Goal: Information Seeking & Learning: Learn about a topic

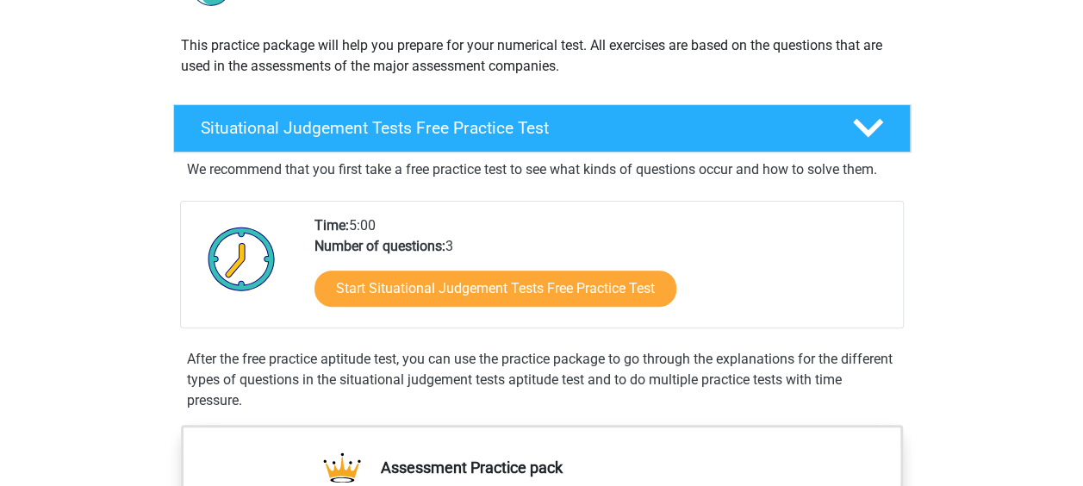
scroll to position [249, 0]
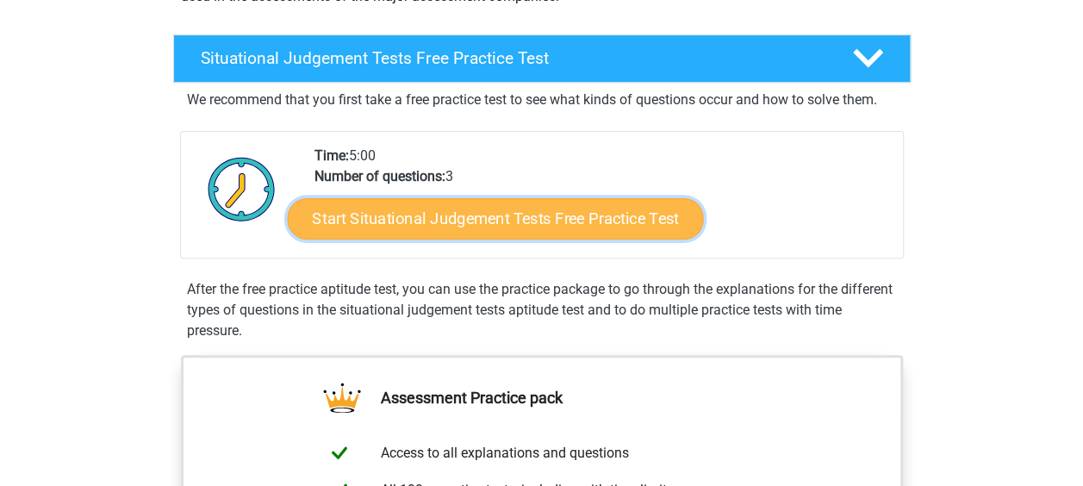
click at [514, 228] on link "Start Situational Judgement Tests Free Practice Test" at bounding box center [495, 218] width 416 height 41
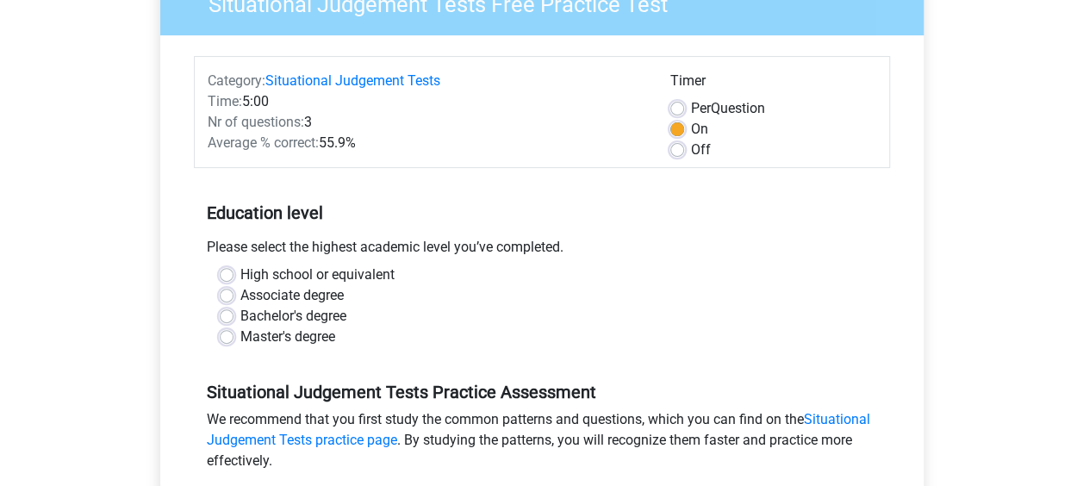
scroll to position [170, 0]
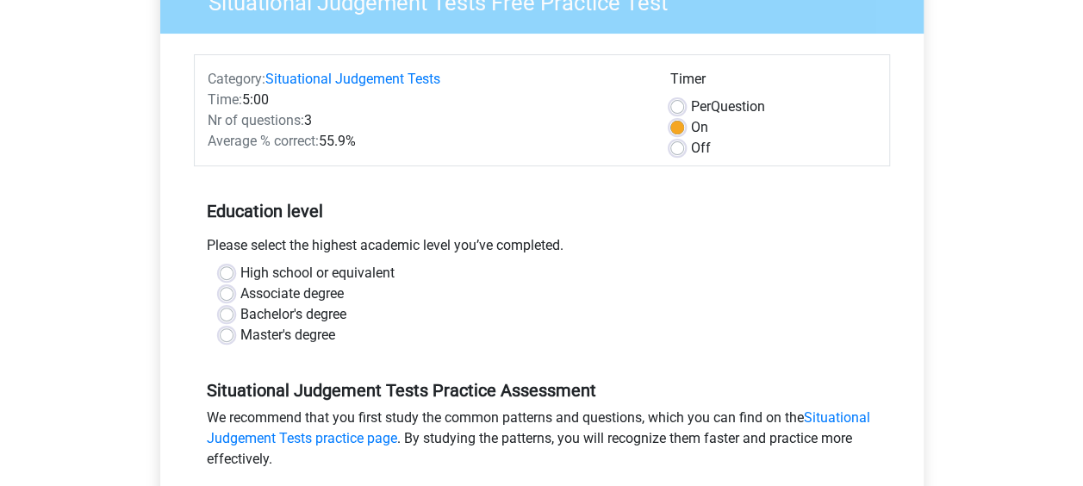
click at [240, 270] on label "High school or equivalent" at bounding box center [317, 273] width 154 height 21
click at [228, 270] on input "High school or equivalent" at bounding box center [227, 271] width 14 height 17
radio input "true"
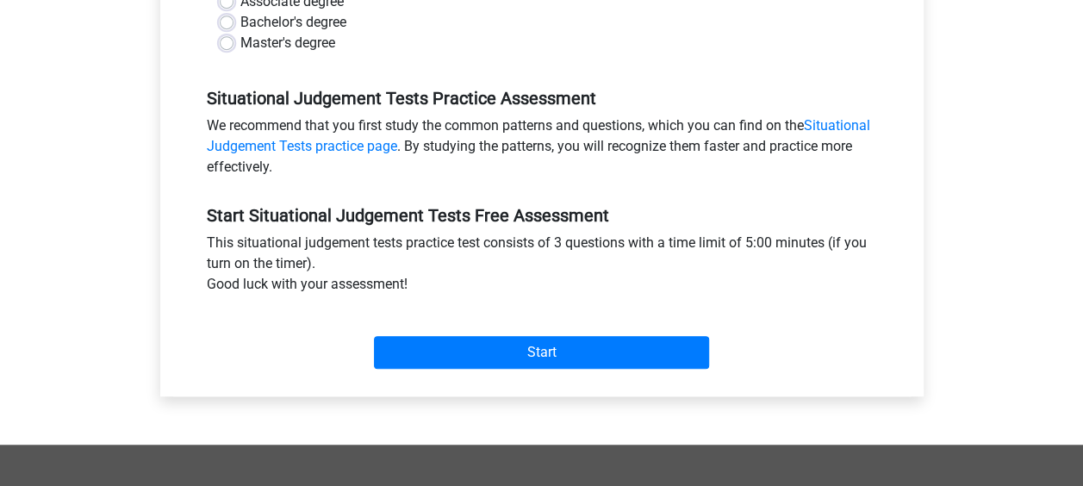
scroll to position [506, 0]
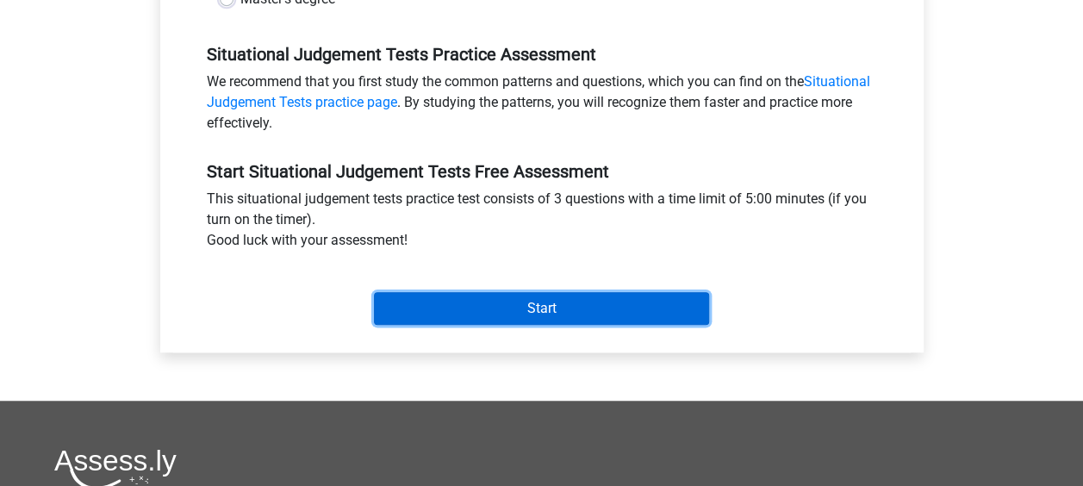
click at [495, 298] on input "Start" at bounding box center [541, 308] width 335 height 33
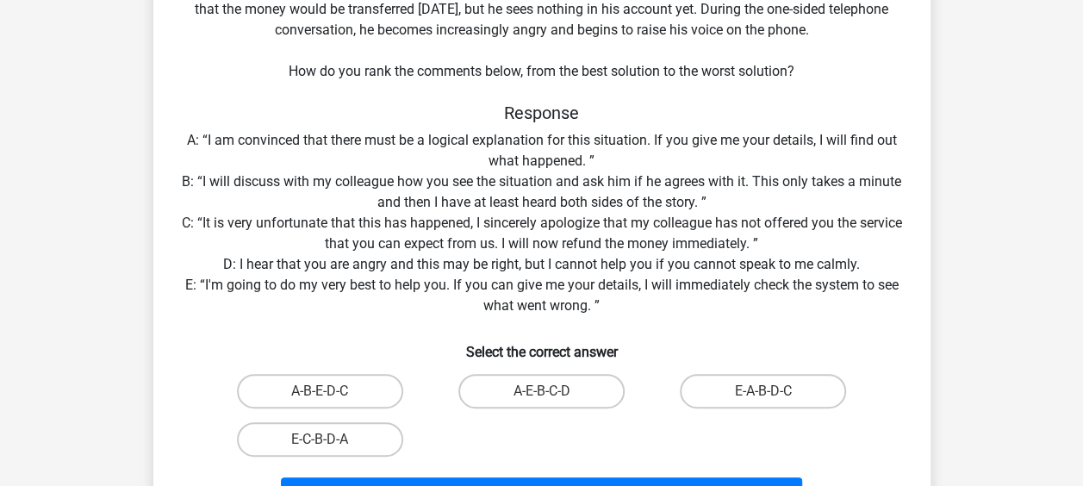
scroll to position [199, 0]
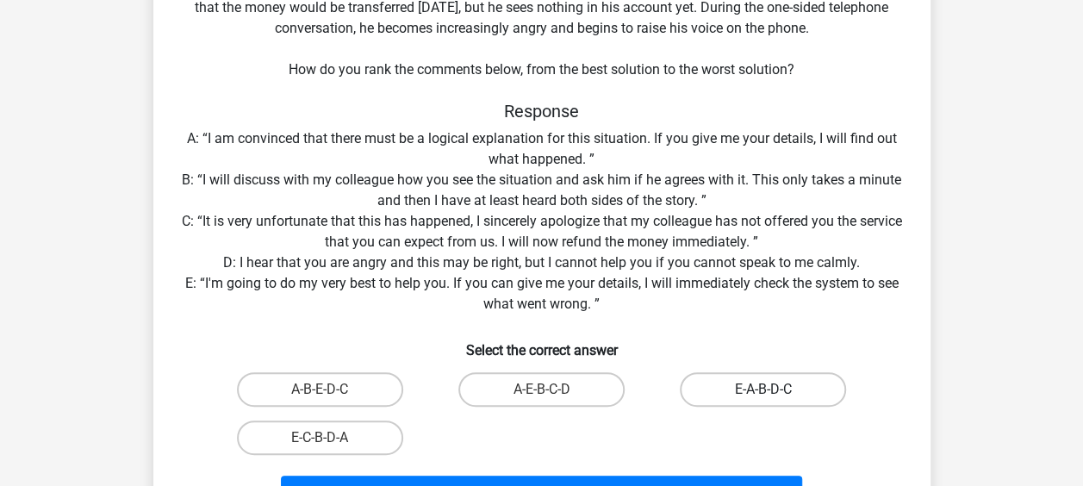
click at [744, 385] on label "E-A-B-D-C" at bounding box center [763, 389] width 166 height 34
click at [764, 390] on input "E-A-B-D-C" at bounding box center [769, 395] width 11 height 11
radio input "true"
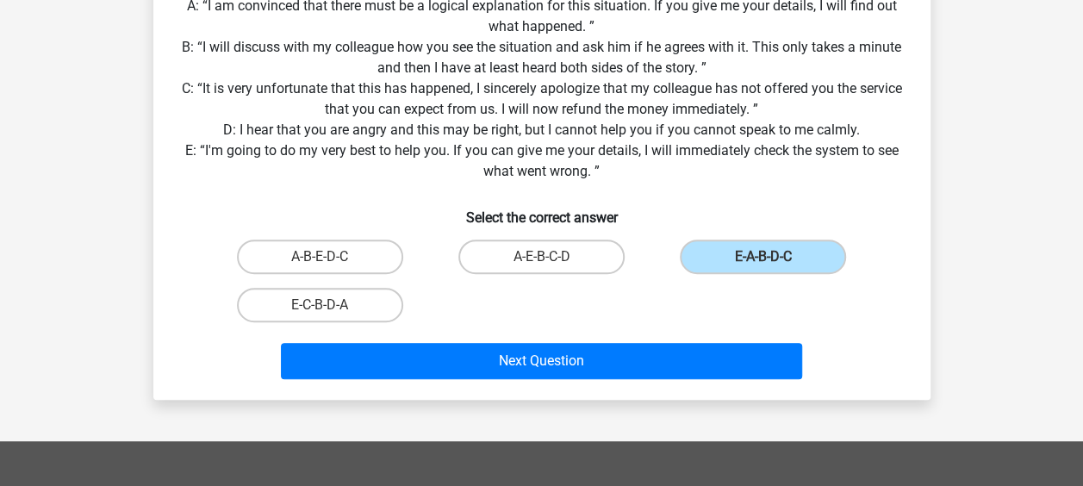
scroll to position [334, 0]
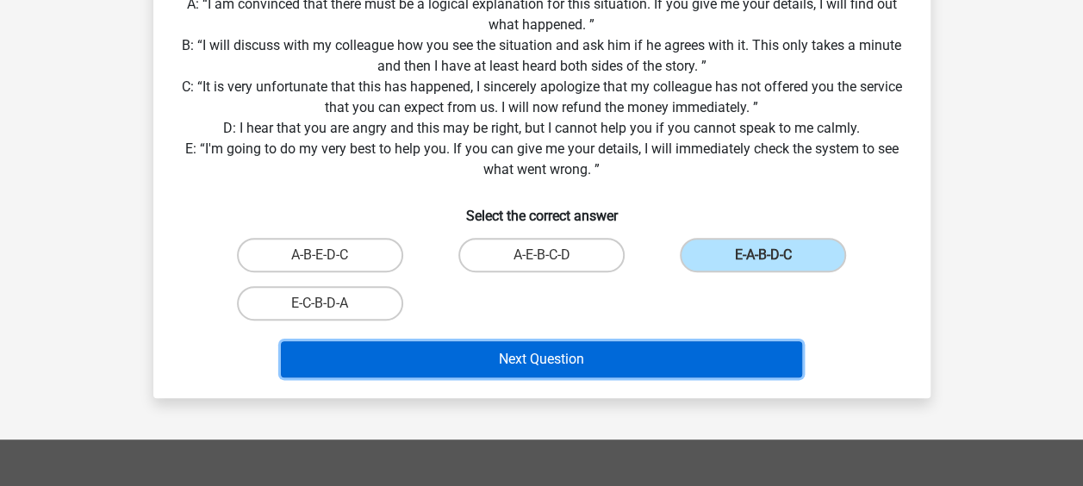
click at [748, 351] on button "Next Question" at bounding box center [541, 359] width 521 height 36
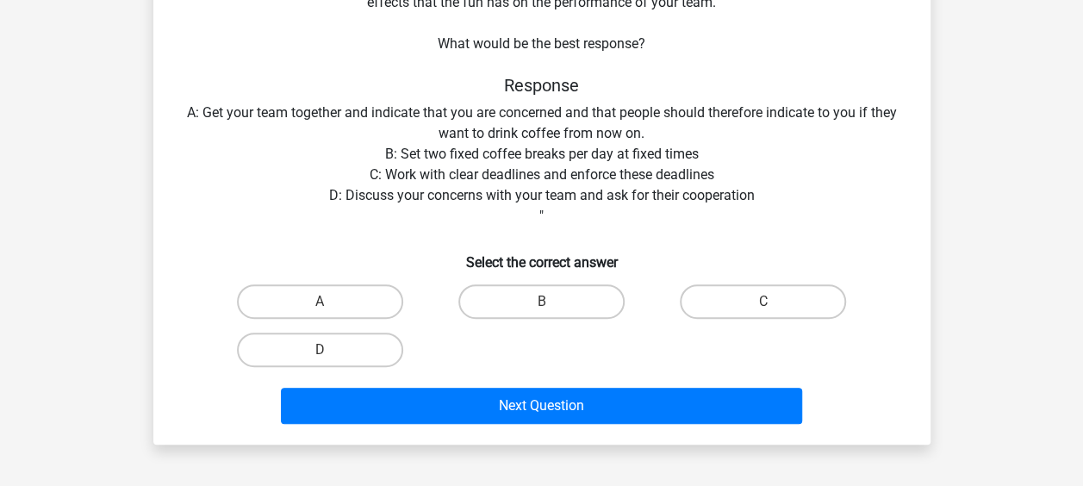
scroll to position [209, 0]
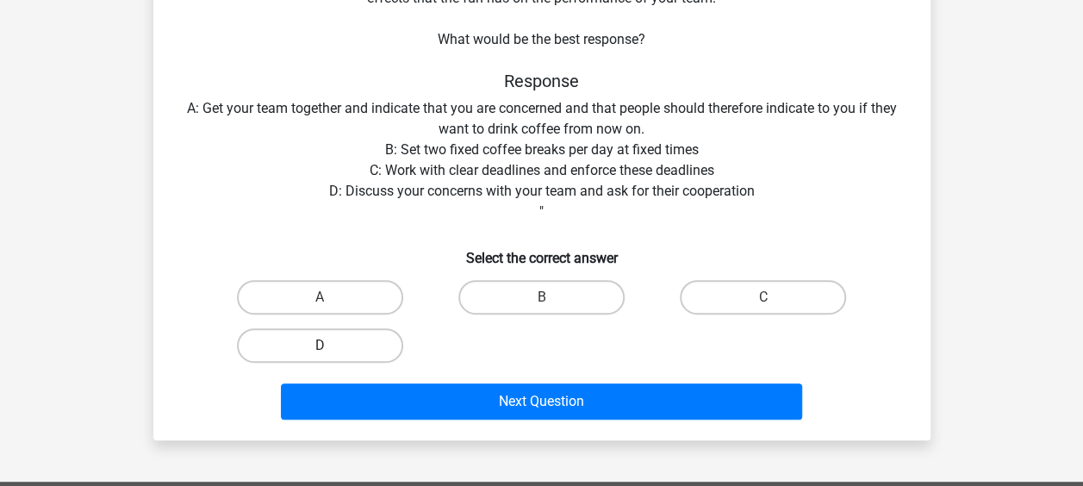
click at [350, 336] on label "D" at bounding box center [320, 345] width 166 height 34
click at [331, 346] on input "D" at bounding box center [325, 351] width 11 height 11
radio input "true"
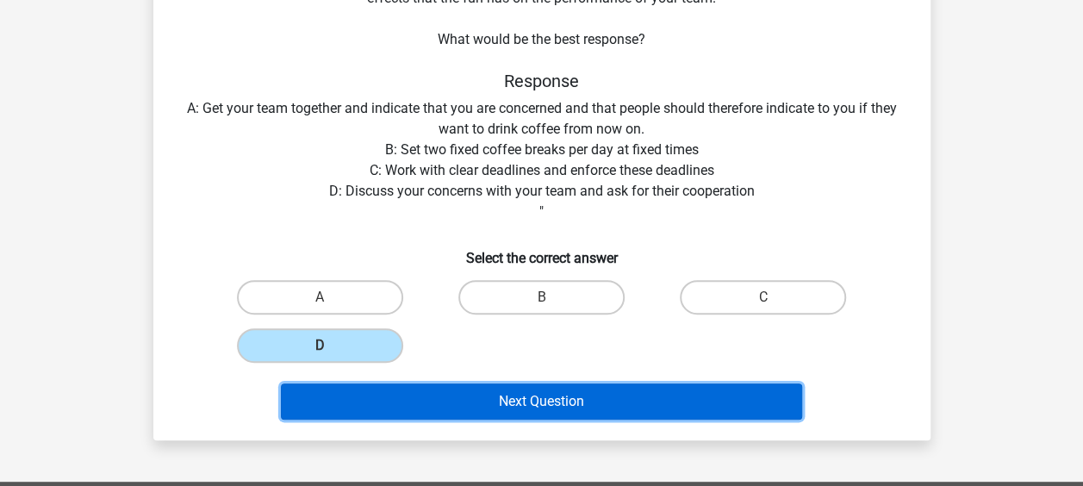
click at [385, 397] on button "Next Question" at bounding box center [541, 402] width 521 height 36
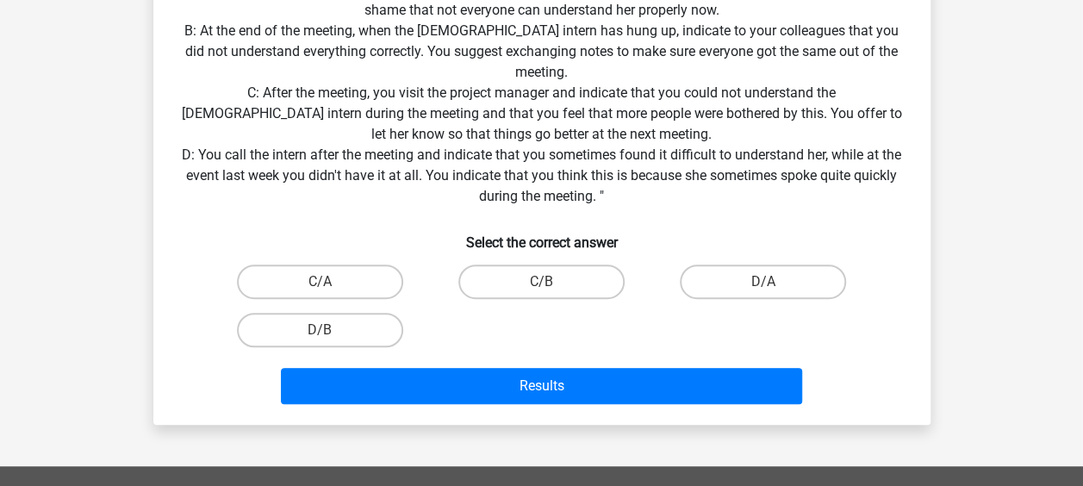
scroll to position [429, 0]
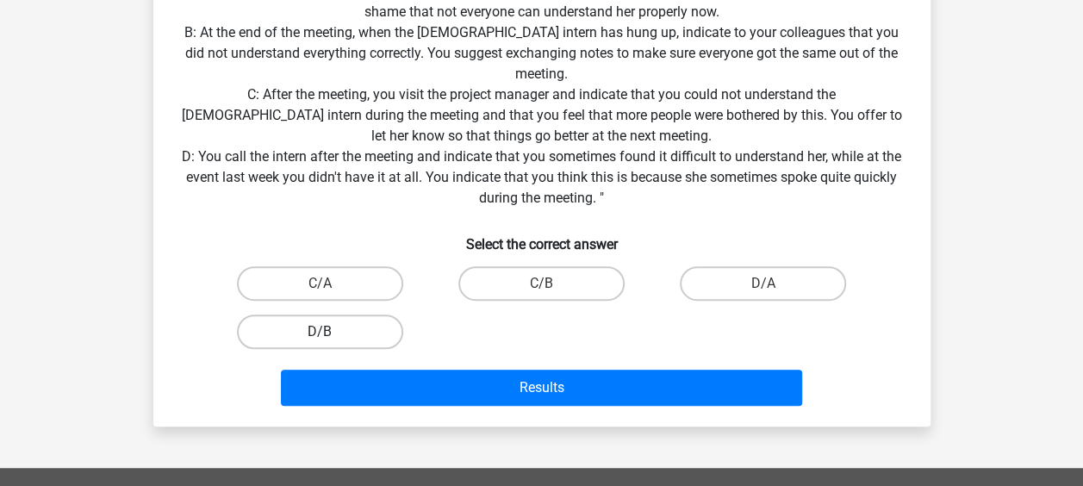
click at [392, 333] on label "D/B" at bounding box center [320, 332] width 166 height 34
click at [331, 333] on input "D/B" at bounding box center [325, 337] width 11 height 11
radio input "true"
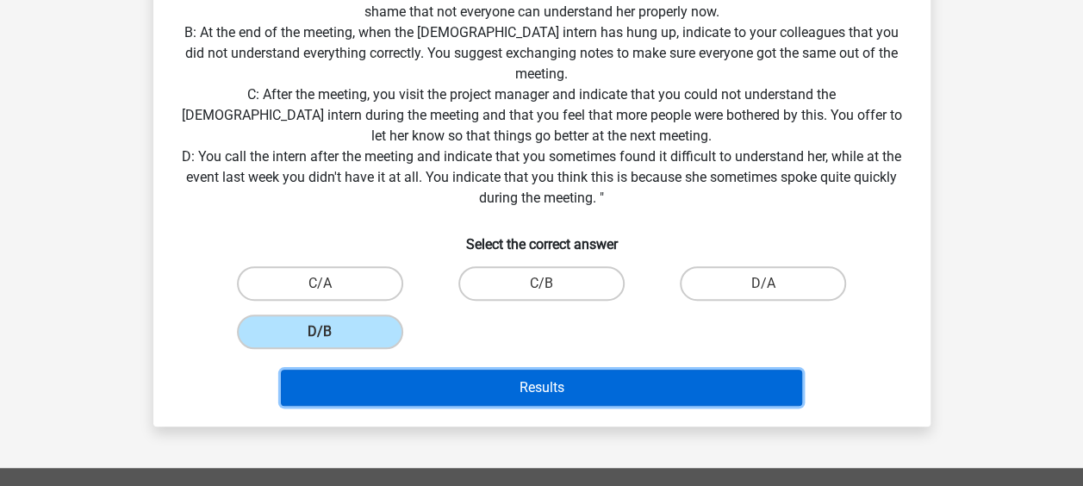
click at [461, 399] on button "Results" at bounding box center [541, 388] width 521 height 36
